Goal: Task Accomplishment & Management: Complete application form

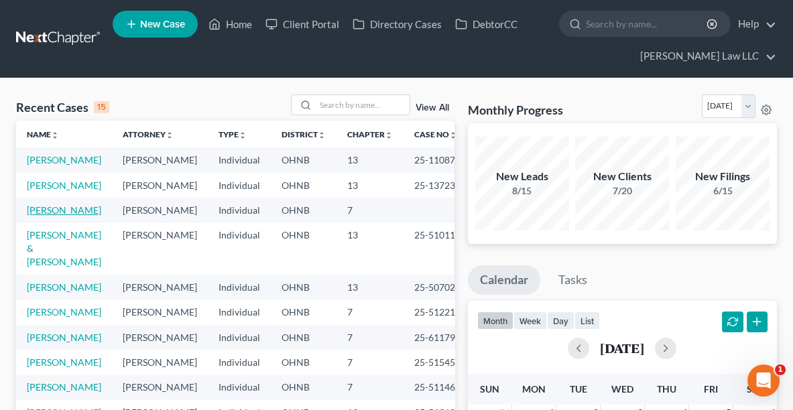
click at [42, 216] on link "[PERSON_NAME]" at bounding box center [64, 209] width 74 height 11
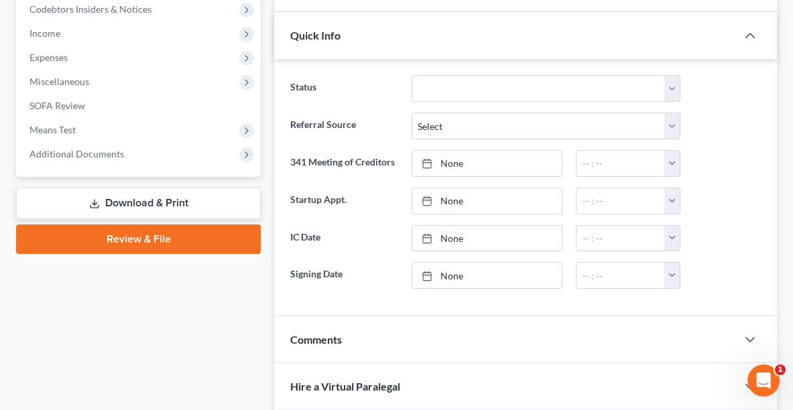
scroll to position [428, 0]
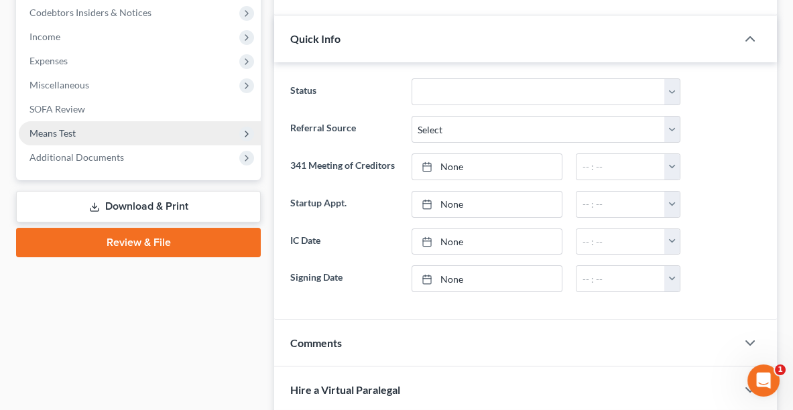
click at [58, 130] on span "Means Test" at bounding box center [52, 132] width 46 height 11
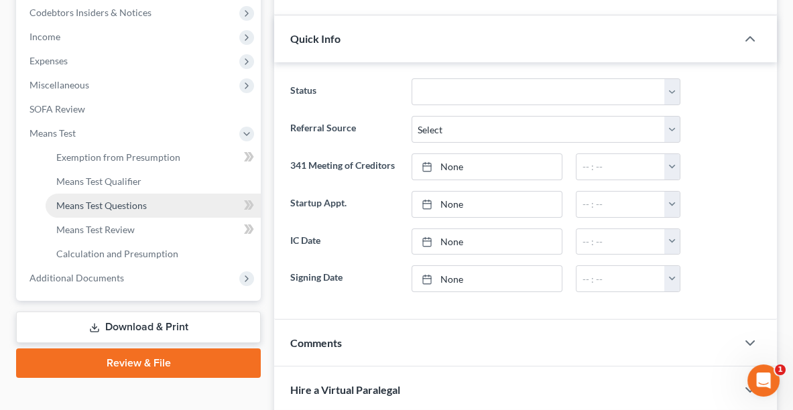
click at [105, 200] on span "Means Test Questions" at bounding box center [101, 205] width 90 height 11
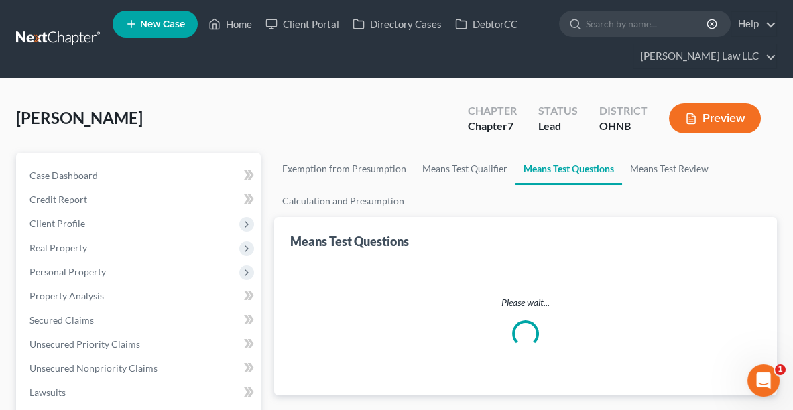
select select "3"
select select "0"
select select "60"
select select "0"
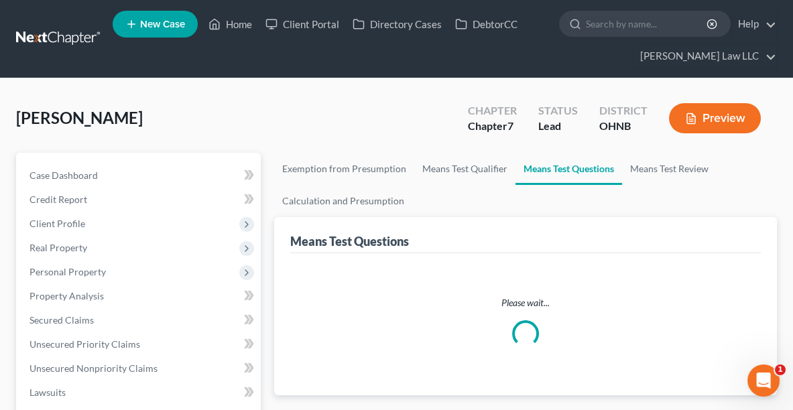
select select "60"
select select "2"
select select "60"
select select "1"
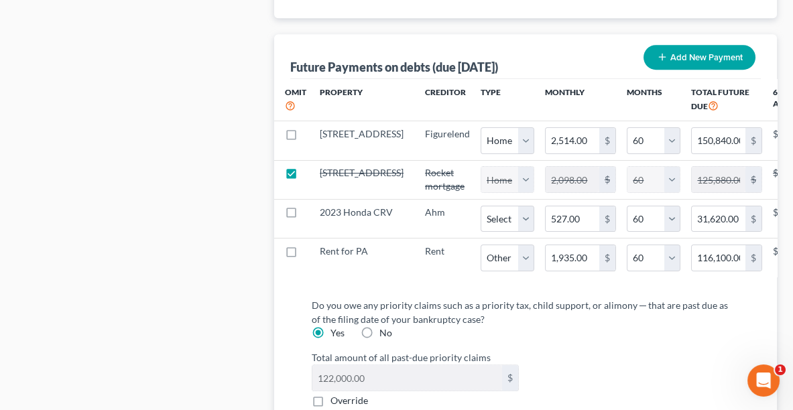
scroll to position [1618, 0]
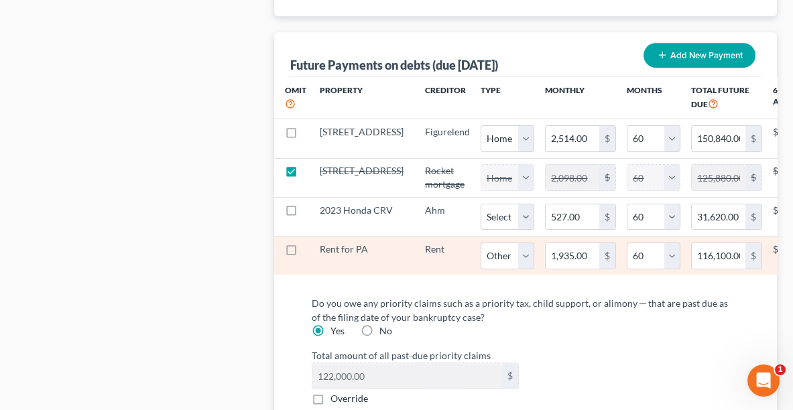
click at [304, 253] on label at bounding box center [304, 253] width 0 height 0
click at [309, 251] on input "checkbox" at bounding box center [313, 247] width 9 height 9
checkbox input "true"
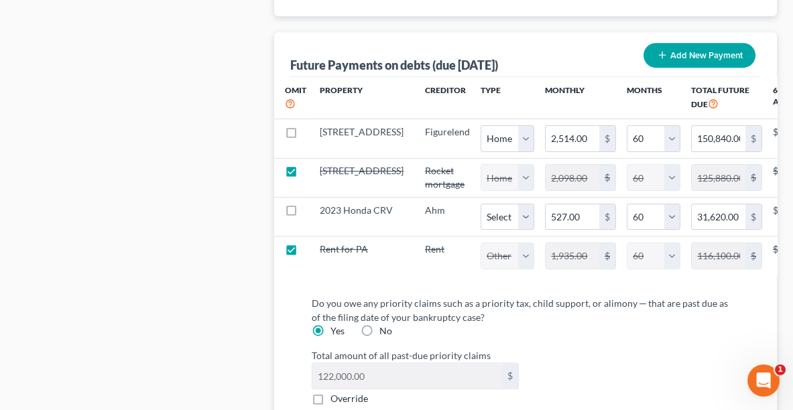
select select "2"
select select "60"
drag, startPoint x: 791, startPoint y: 310, endPoint x: 795, endPoint y: 333, distance: 23.8
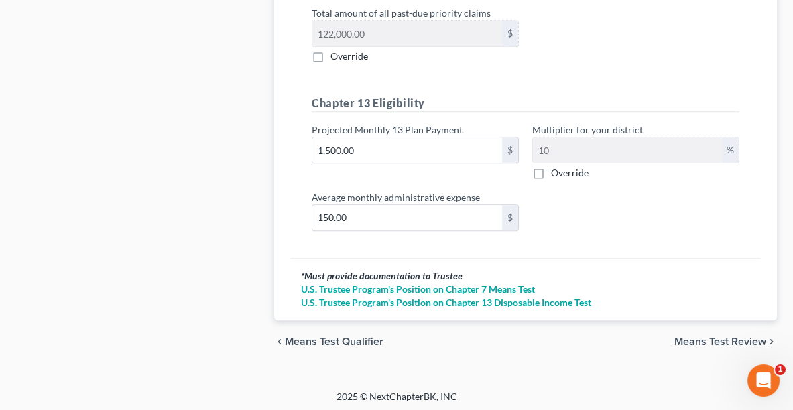
scroll to position [1985, 0]
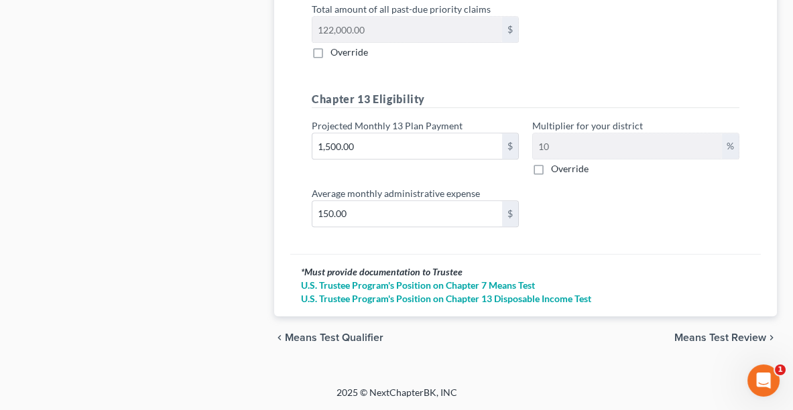
click at [694, 347] on div "chevron_left Means Test Qualifier Means Test Review chevron_right" at bounding box center [525, 337] width 503 height 43
click at [691, 335] on span "Means Test Review" at bounding box center [720, 337] width 92 height 11
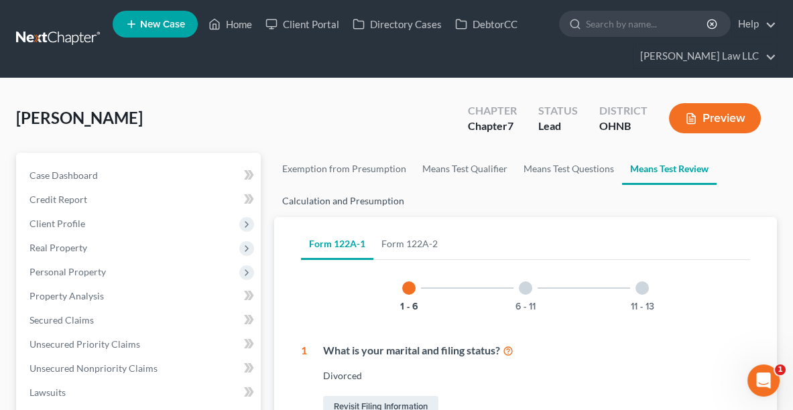
click at [349, 191] on link "Calculation and Presumption" at bounding box center [343, 201] width 138 height 32
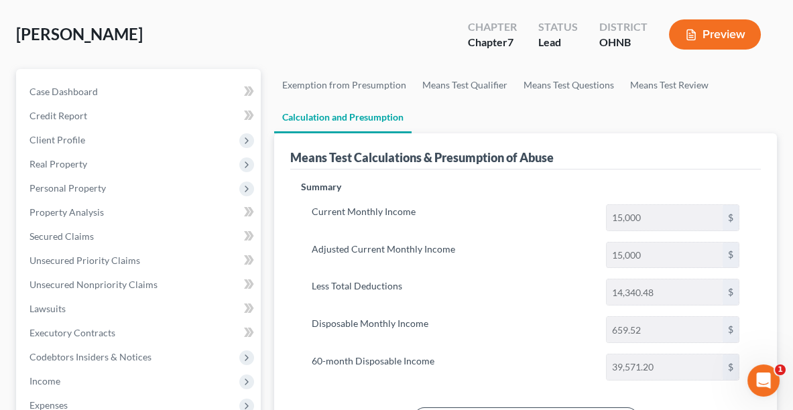
scroll to position [78, 0]
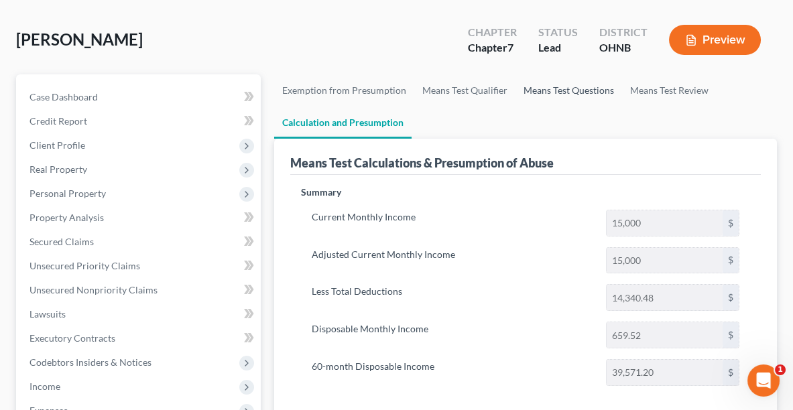
click at [559, 87] on link "Means Test Questions" at bounding box center [568, 90] width 107 height 32
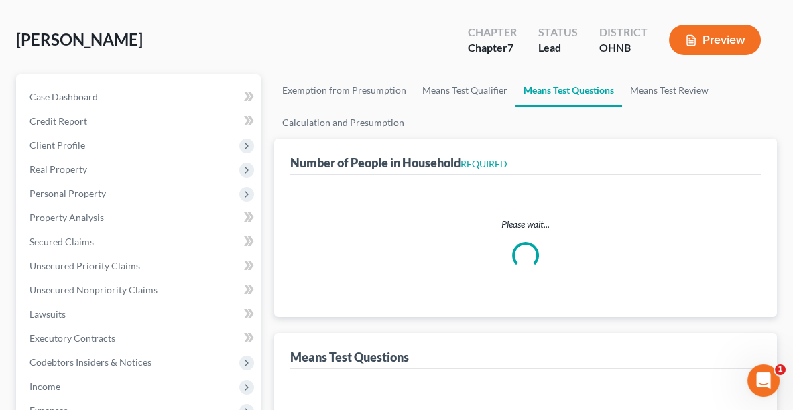
scroll to position [13, 0]
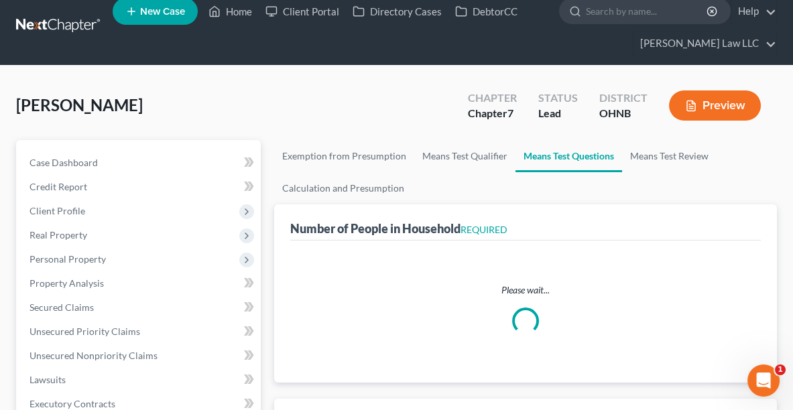
select select "0"
select select "60"
select select "0"
select select "60"
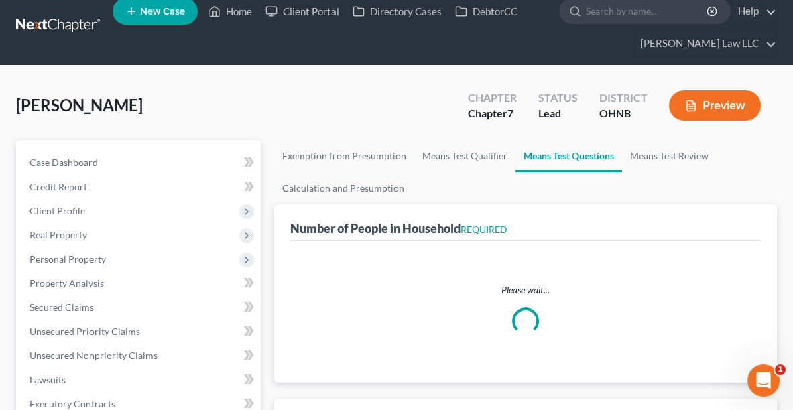
select select "2"
select select "60"
select select "3"
select select "0"
select select "1"
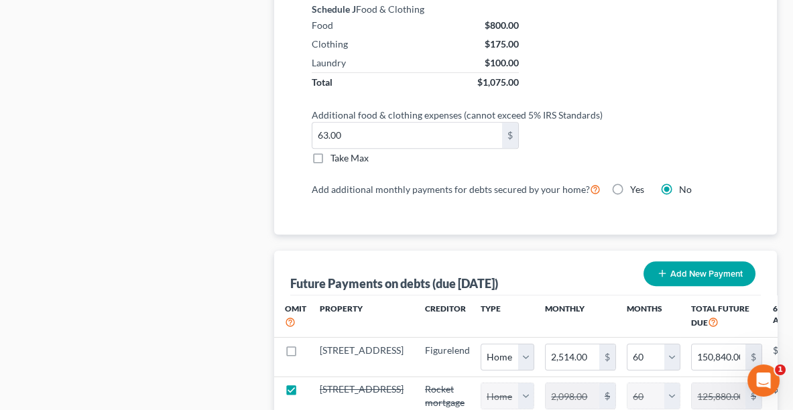
scroll to position [1587, 0]
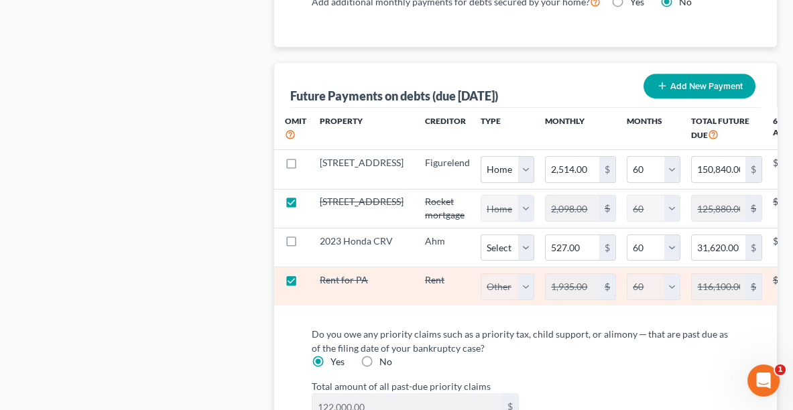
click at [304, 284] on label at bounding box center [304, 284] width 0 height 0
click at [309, 282] on input "checkbox" at bounding box center [313, 277] width 9 height 9
checkbox input "false"
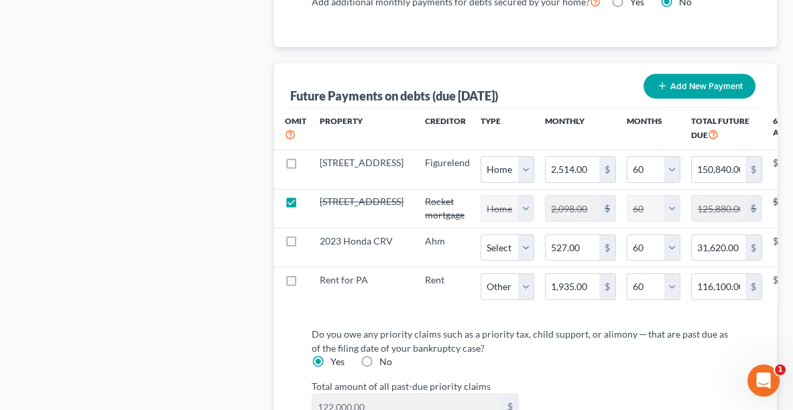
select select "2"
select select "60"
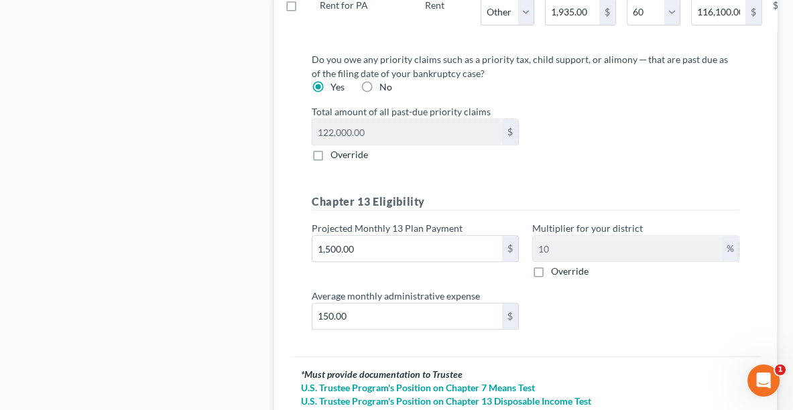
scroll to position [1985, 0]
